Goal: Task Accomplishment & Management: Manage account settings

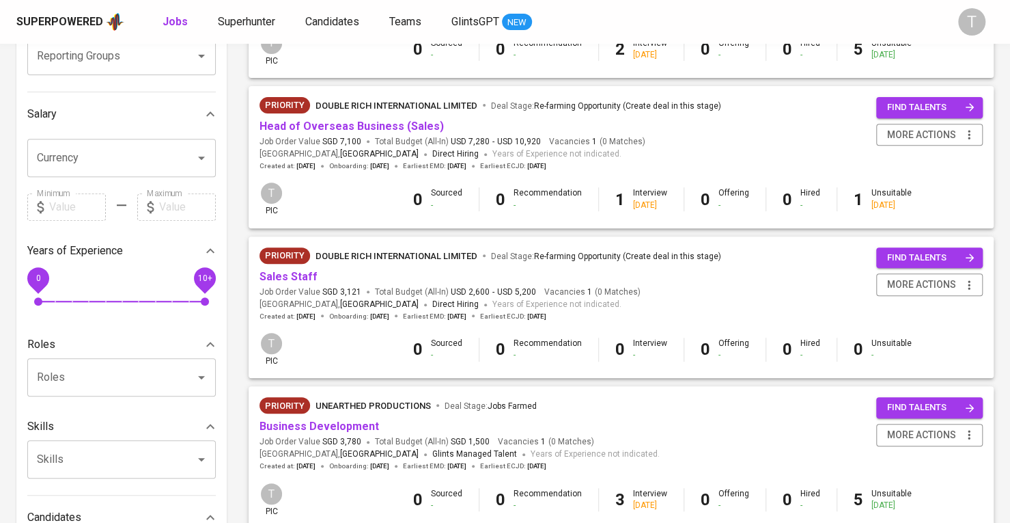
scroll to position [204, 0]
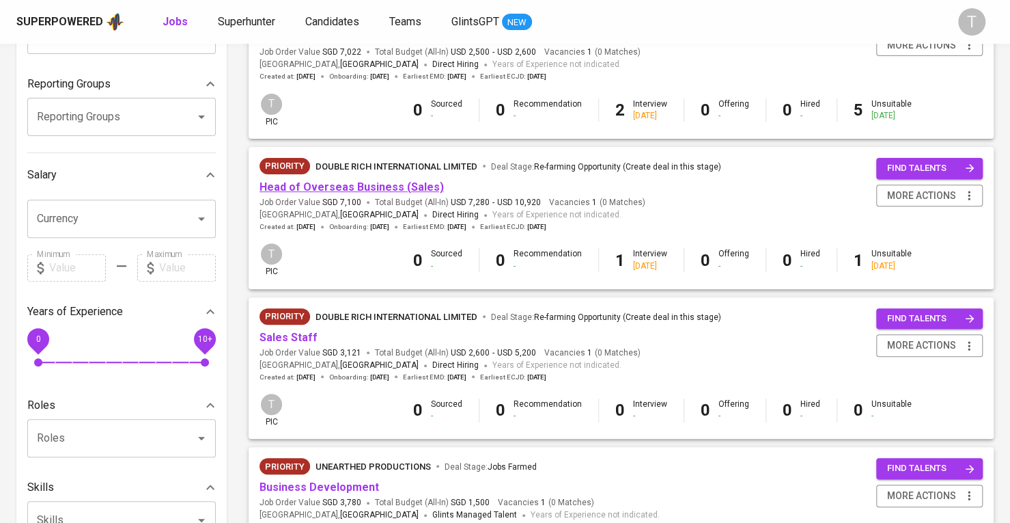
click at [388, 185] on link "Head of Overseas Business (Sales)" at bounding box center [352, 186] width 184 height 13
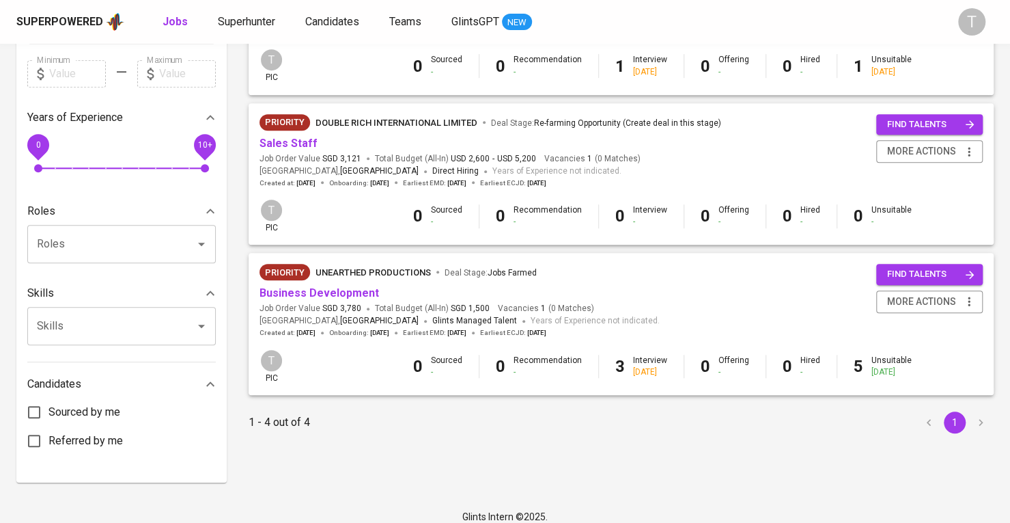
scroll to position [409, 0]
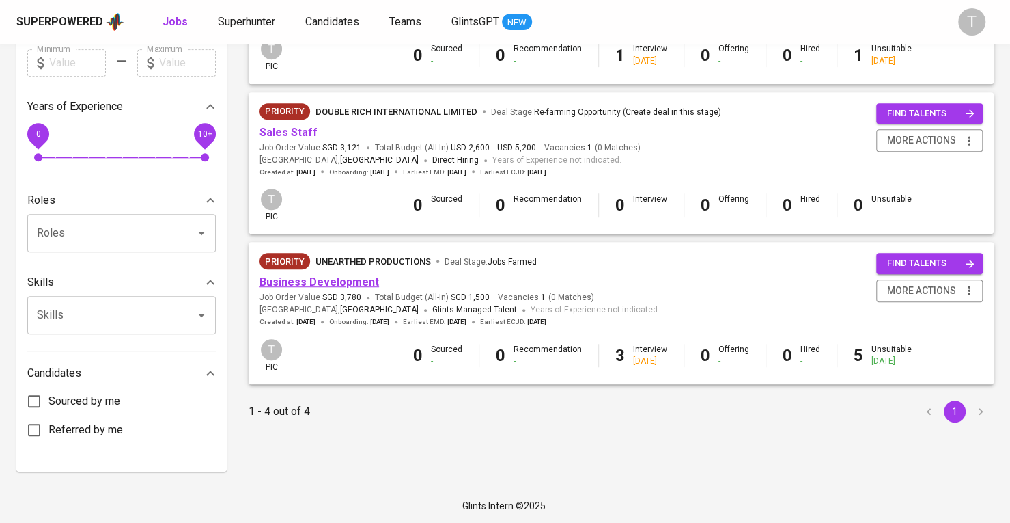
click at [342, 280] on link "Business Development" at bounding box center [320, 281] width 120 height 13
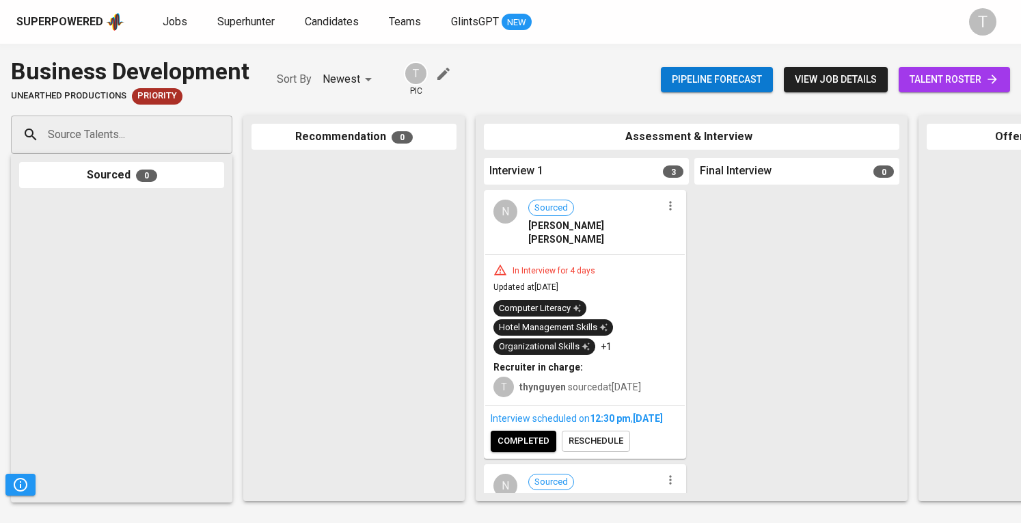
click at [664, 212] on icon "button" at bounding box center [670, 206] width 14 height 14
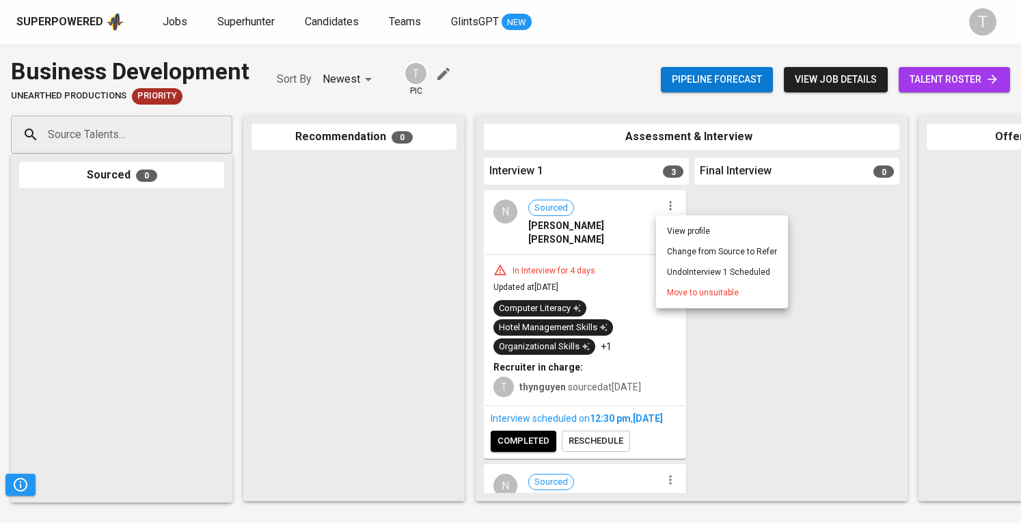
click at [679, 293] on span "Move to unsuitable" at bounding box center [703, 292] width 72 height 12
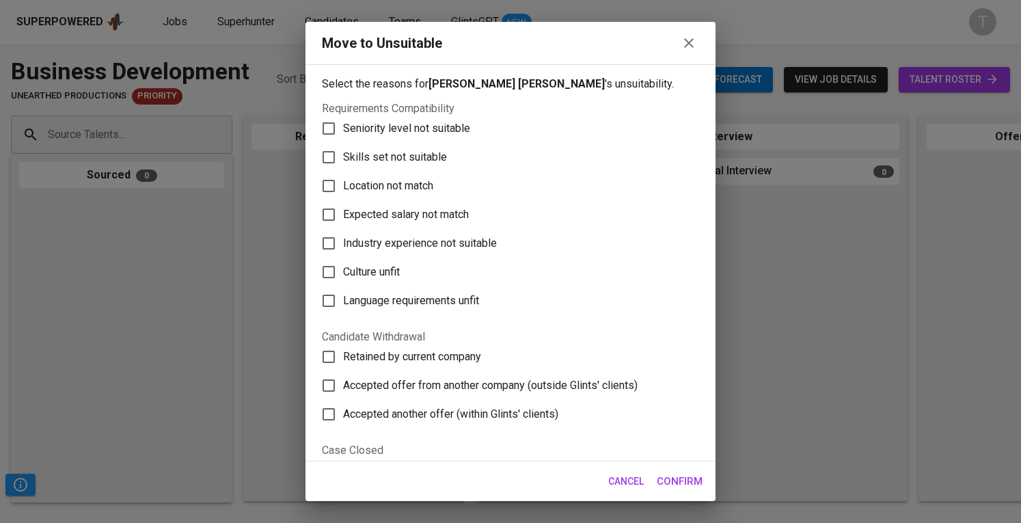
click at [369, 154] on span "Skills set not suitable" at bounding box center [395, 157] width 104 height 16
click at [343, 154] on input "Skills set not suitable" at bounding box center [328, 157] width 29 height 29
checkbox input "true"
click at [682, 477] on span "Confirm" at bounding box center [679, 481] width 46 height 18
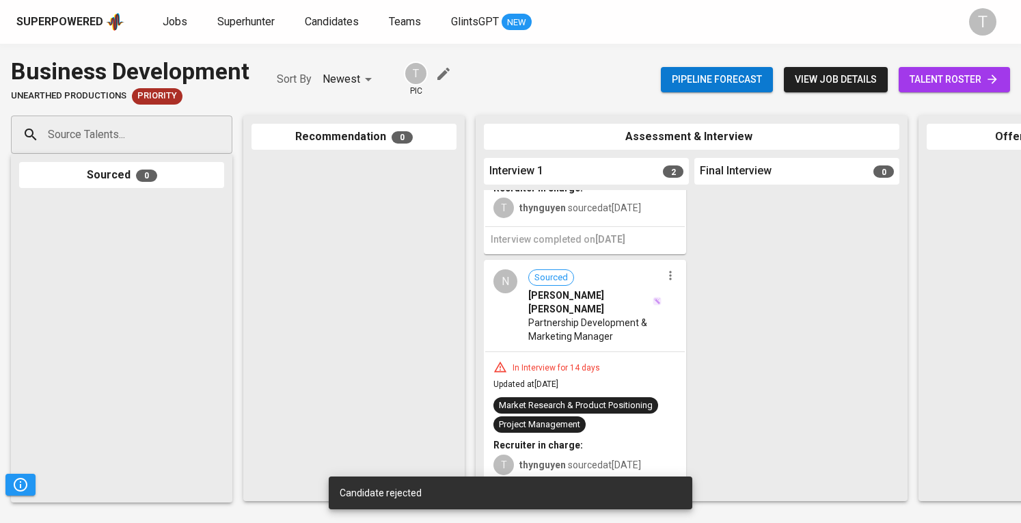
scroll to position [152, 0]
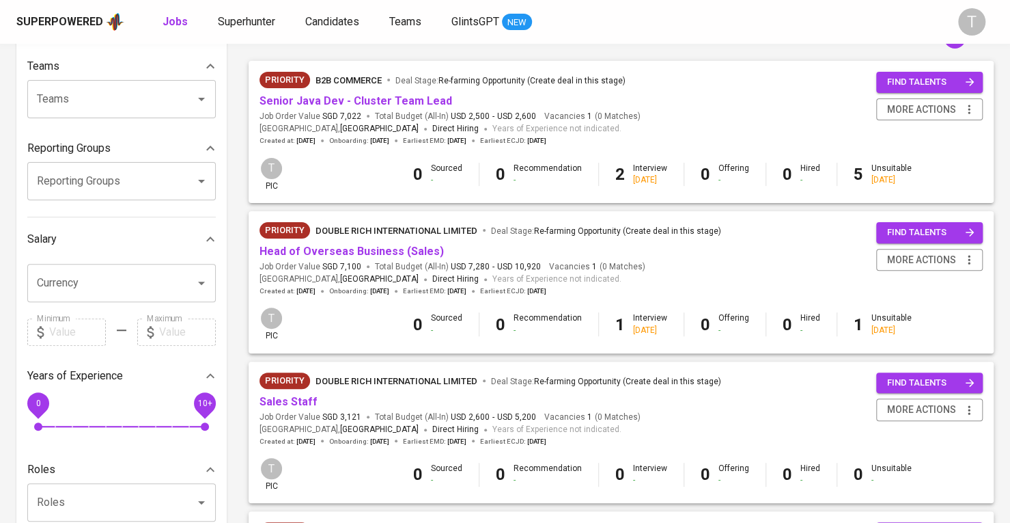
scroll to position [136, 0]
